Goal: Check status: Check status

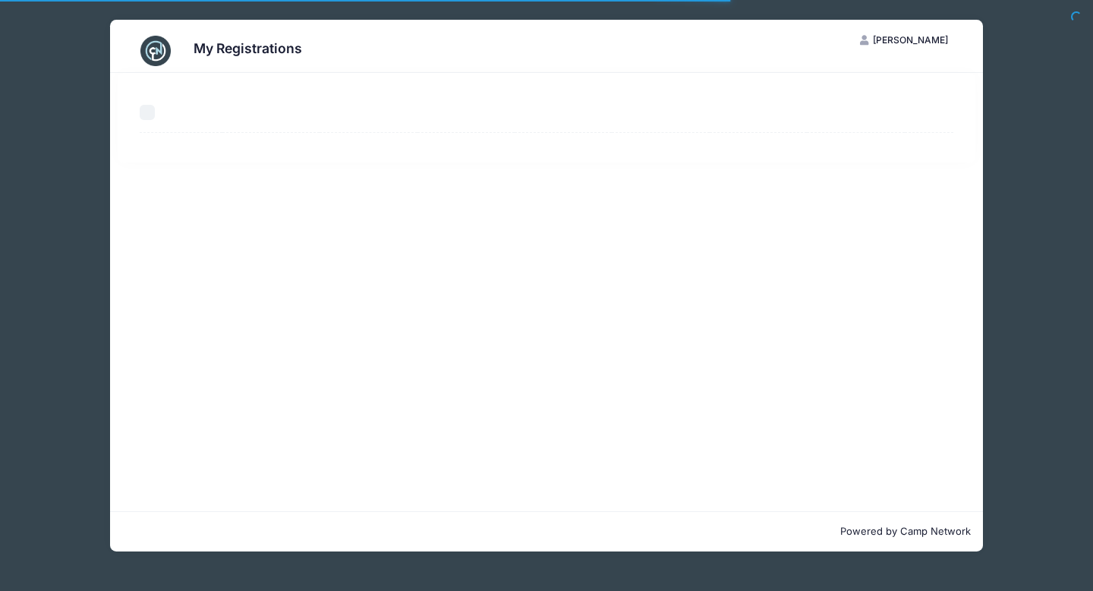
select select "50"
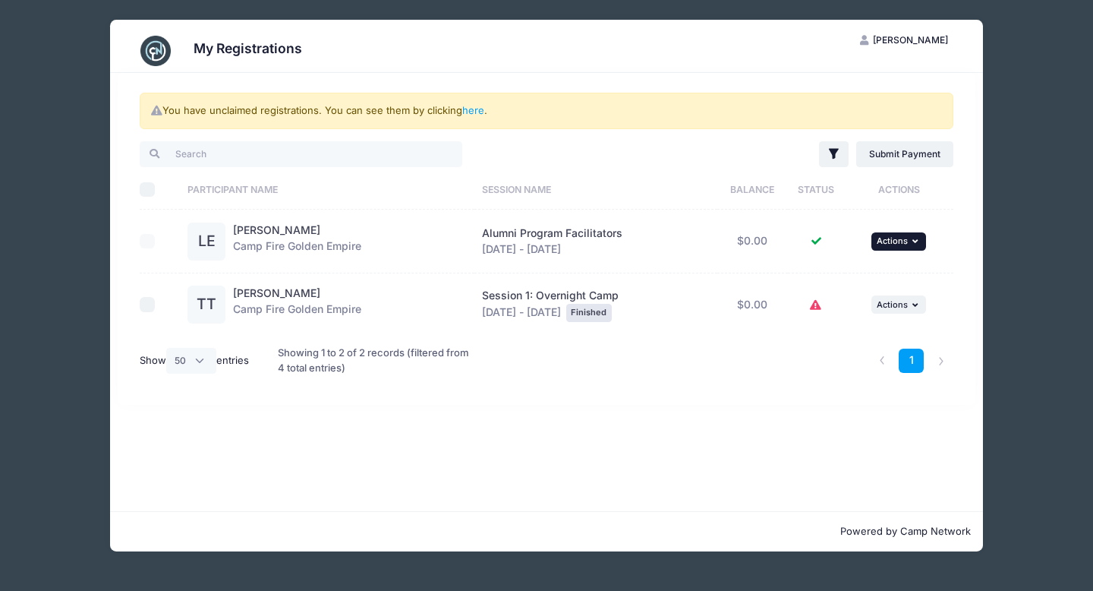
click at [909, 241] on button "... Actions" at bounding box center [898, 241] width 55 height 18
click at [946, 233] on td "... Actions View Registration View Attachments" at bounding box center [899, 241] width 109 height 64
click at [818, 305] on icon at bounding box center [816, 305] width 12 height 0
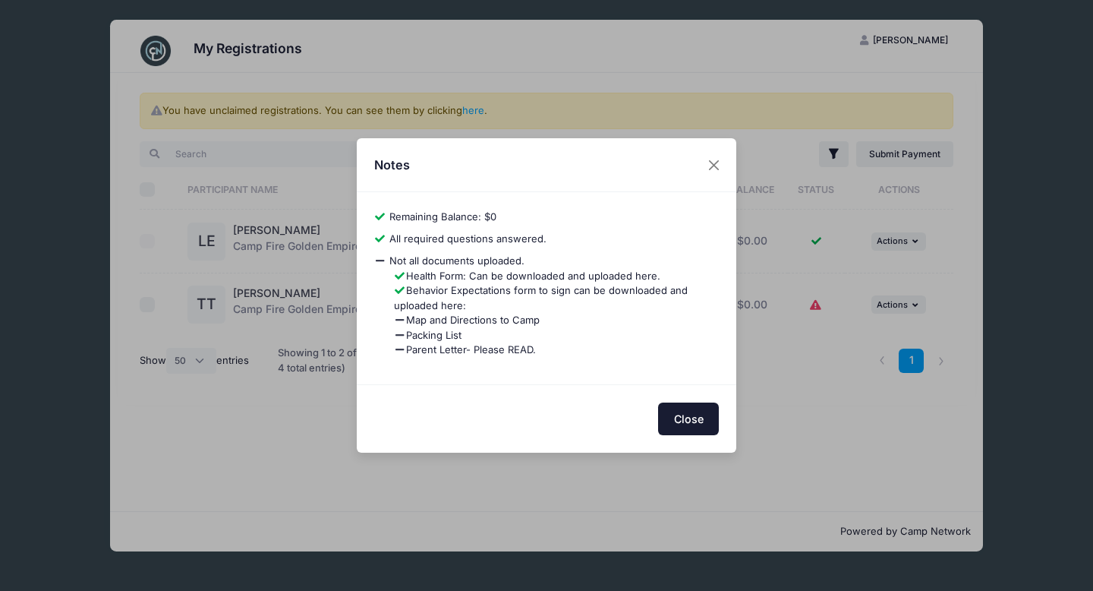
click at [691, 422] on button "Close" at bounding box center [688, 418] width 61 height 33
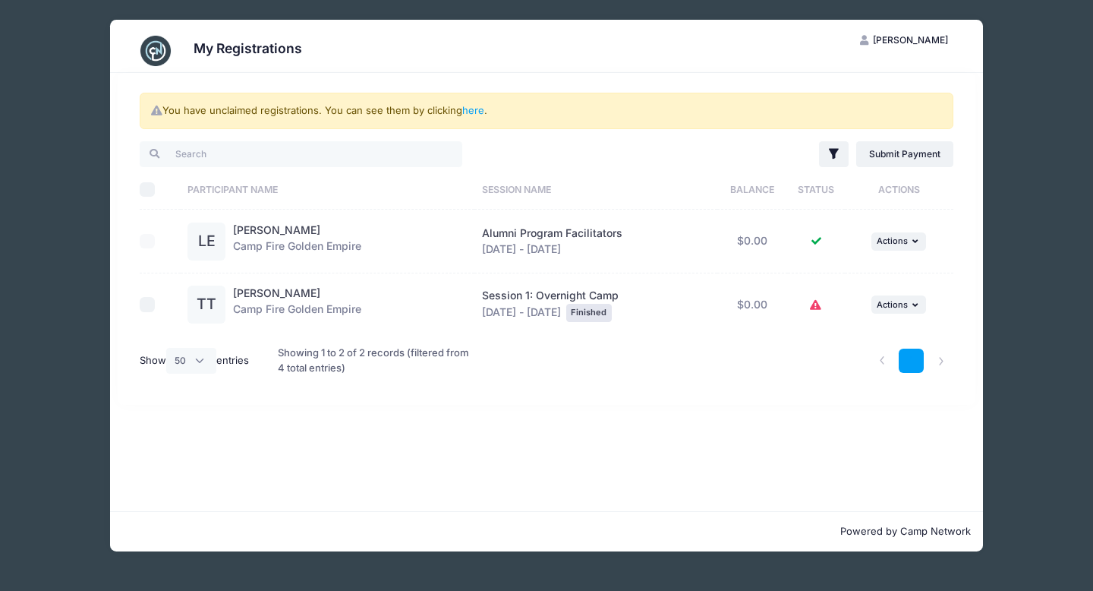
click at [914, 359] on link "1" at bounding box center [911, 360] width 25 height 25
click at [881, 357] on li at bounding box center [881, 360] width 25 height 25
click at [940, 358] on li at bounding box center [940, 360] width 25 height 25
click at [911, 358] on link "1" at bounding box center [911, 360] width 25 height 25
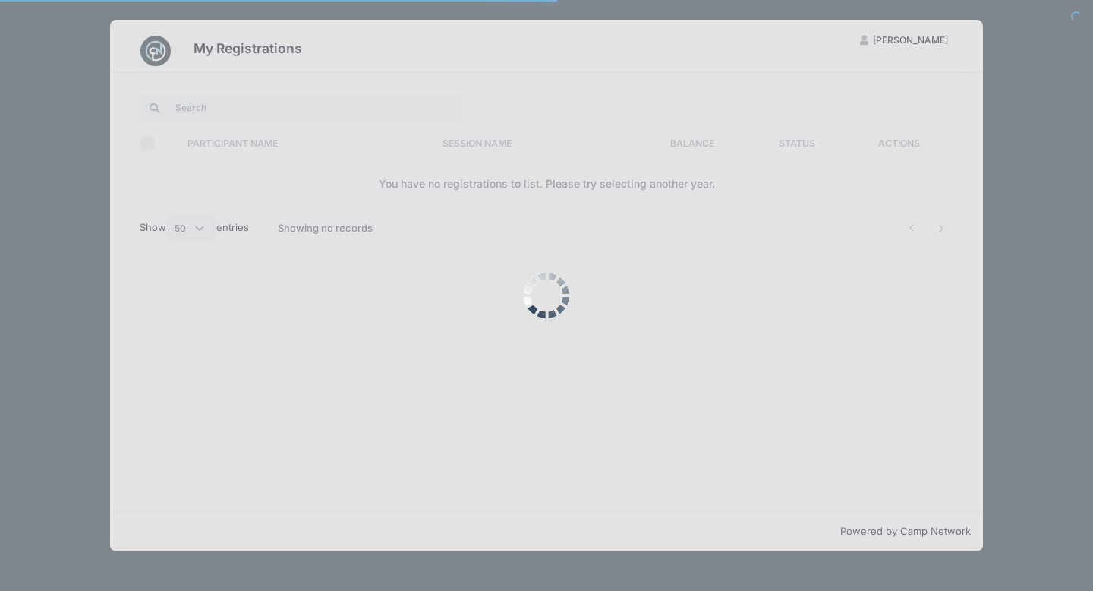
select select "50"
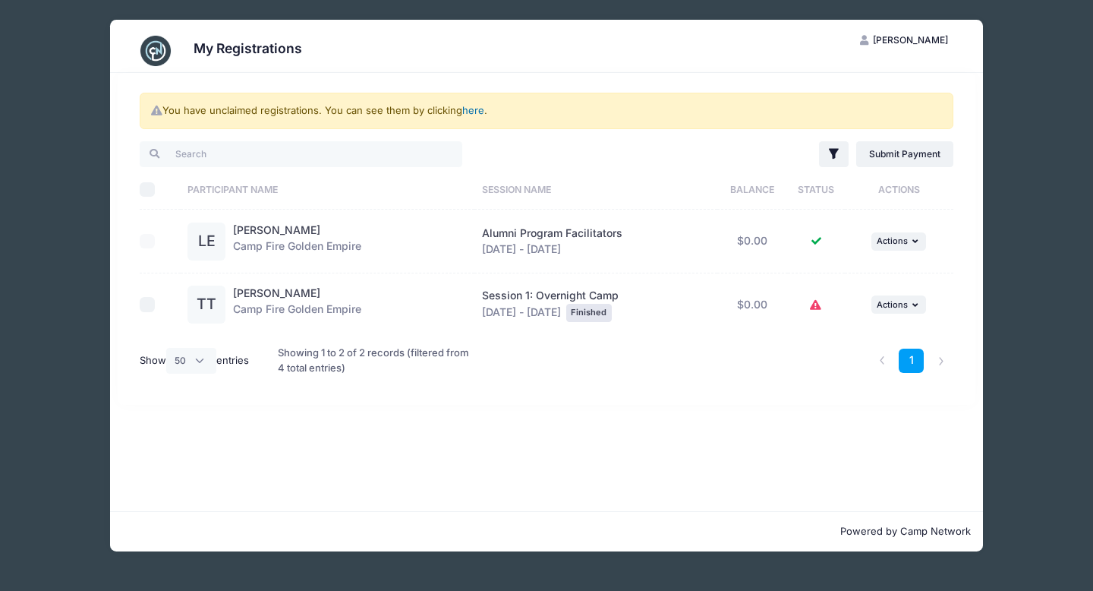
click at [475, 110] on link "here" at bounding box center [473, 110] width 22 height 12
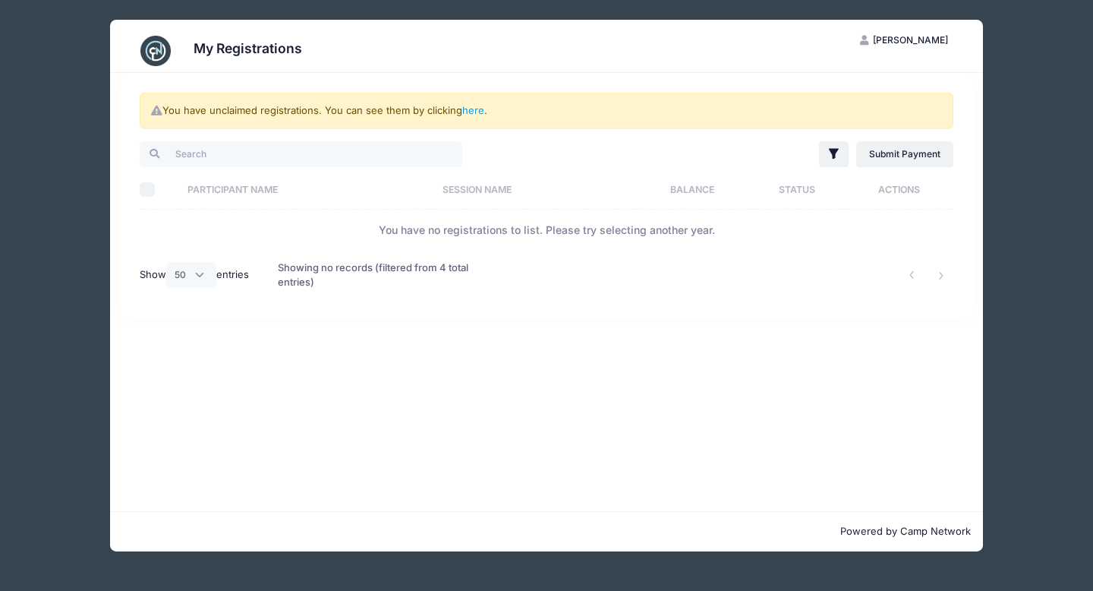
click at [69, 288] on div "My Registrations LE [PERSON_NAME] My Account Logout You have unclaimed registra…" at bounding box center [546, 285] width 1047 height 571
